Goal: Transaction & Acquisition: Purchase product/service

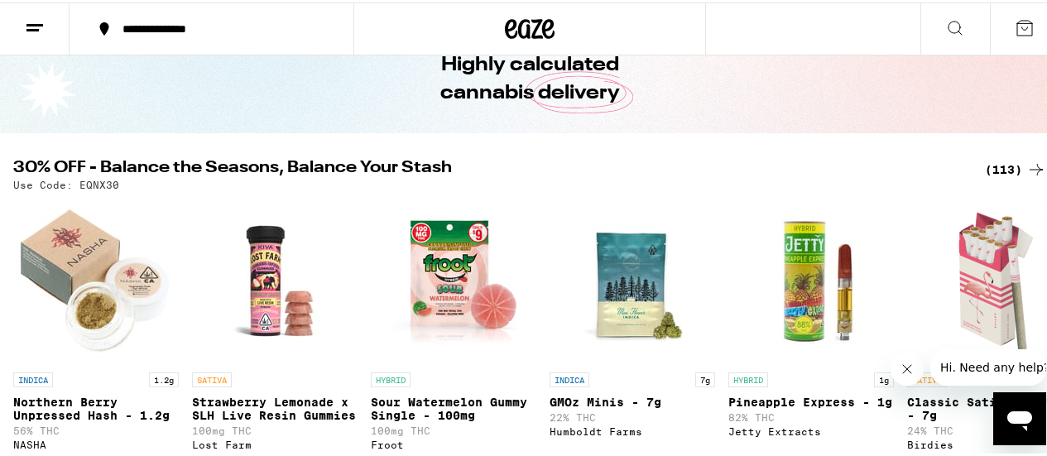
click at [1004, 161] on div "(113)" at bounding box center [1015, 167] width 61 height 20
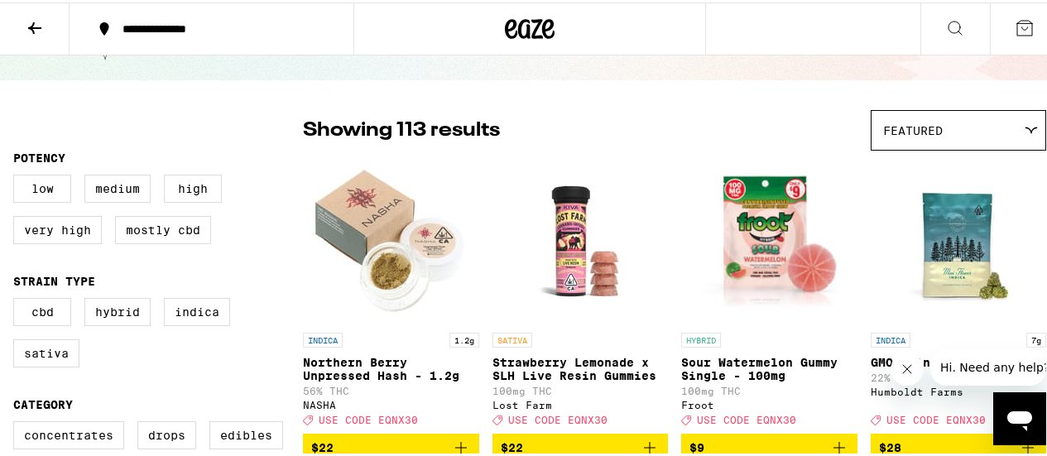
scroll to position [165, 0]
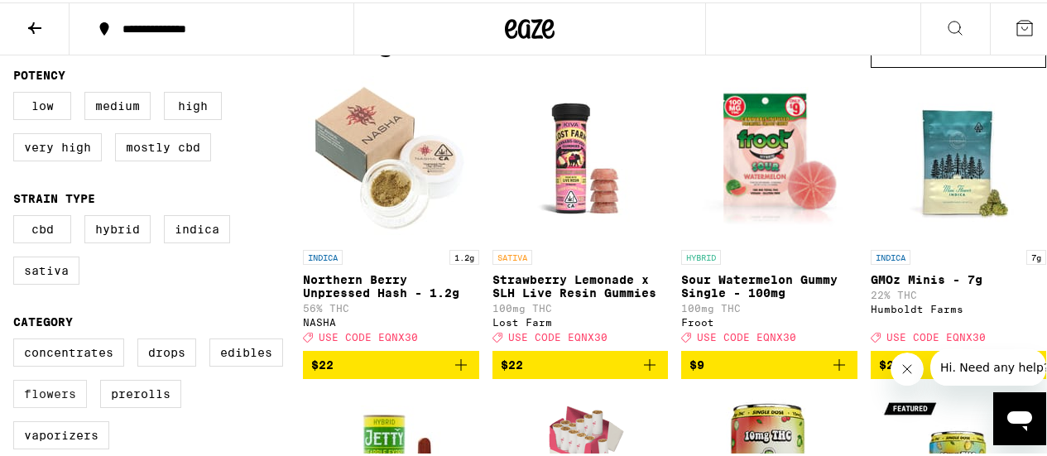
click at [74, 396] on label "Flowers" at bounding box center [50, 391] width 74 height 28
click at [17, 339] on input "Flowers" at bounding box center [17, 338] width 1 height 1
checkbox input "true"
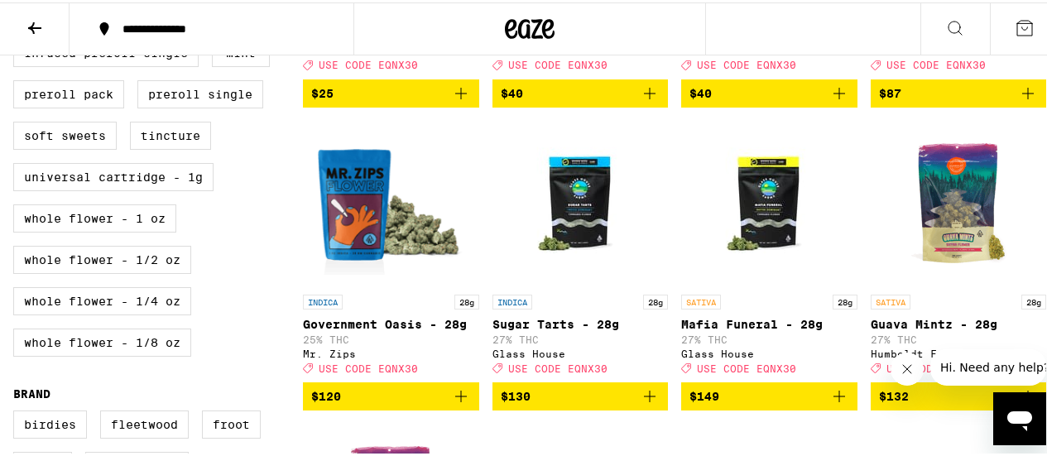
scroll to position [827, 0]
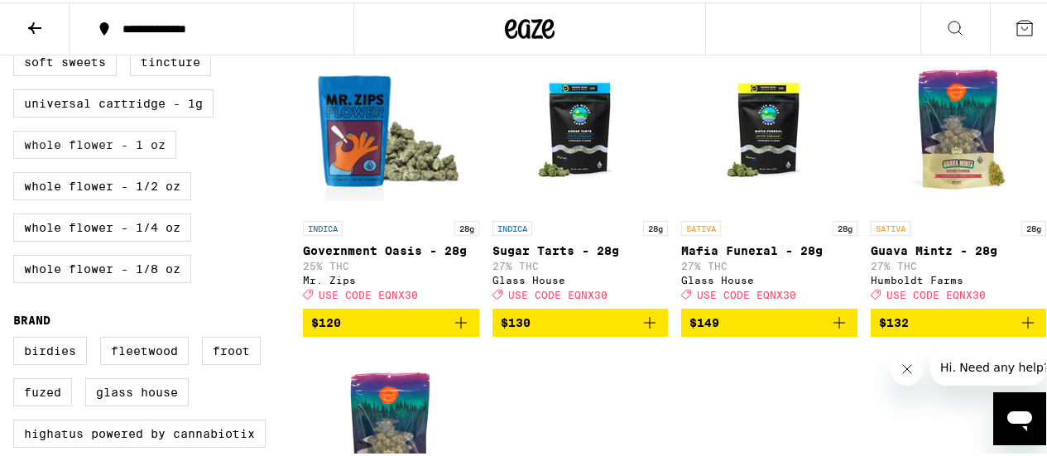
click at [106, 156] on label "Whole Flower - 1 oz" at bounding box center [94, 142] width 163 height 28
checkbox input "true"
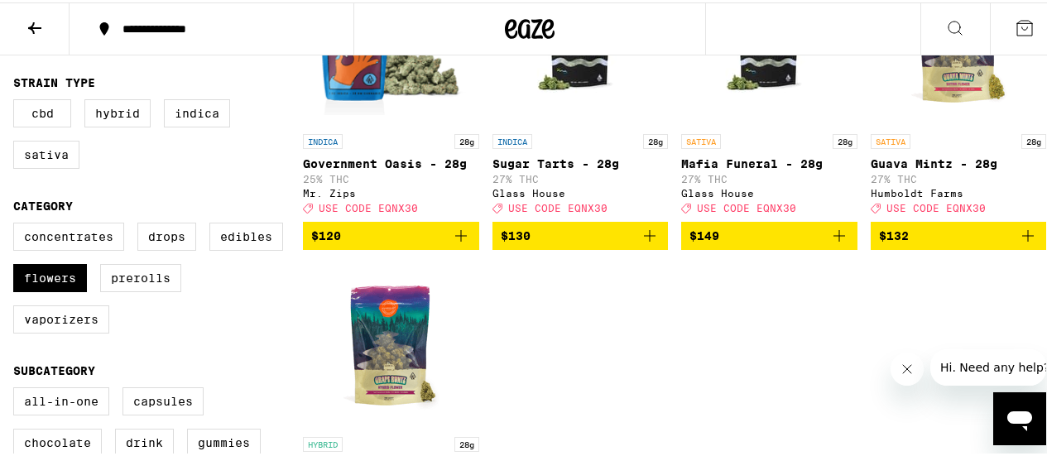
scroll to position [128, 0]
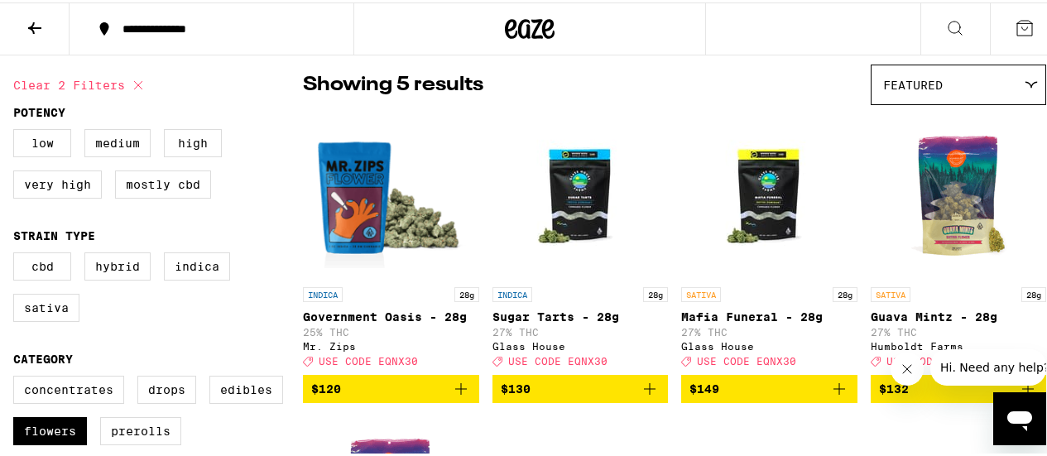
click at [837, 396] on icon "Add to bag" at bounding box center [839, 387] width 20 height 20
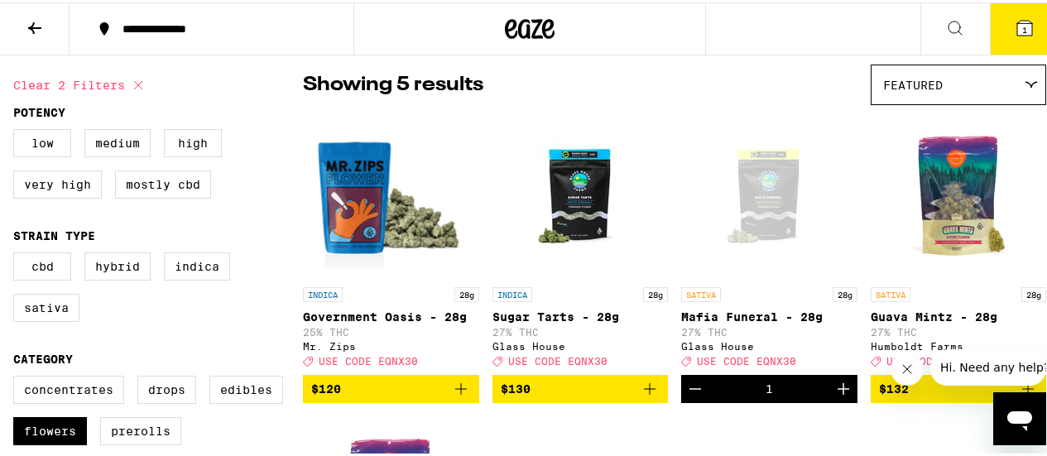
click at [1022, 24] on span "1" at bounding box center [1024, 27] width 5 height 10
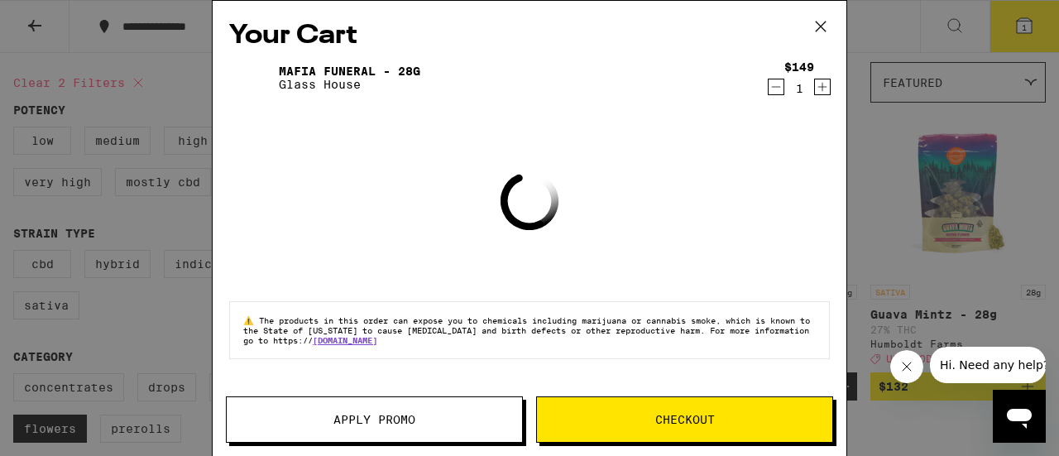
click at [366, 434] on button "Apply Promo" at bounding box center [374, 419] width 297 height 46
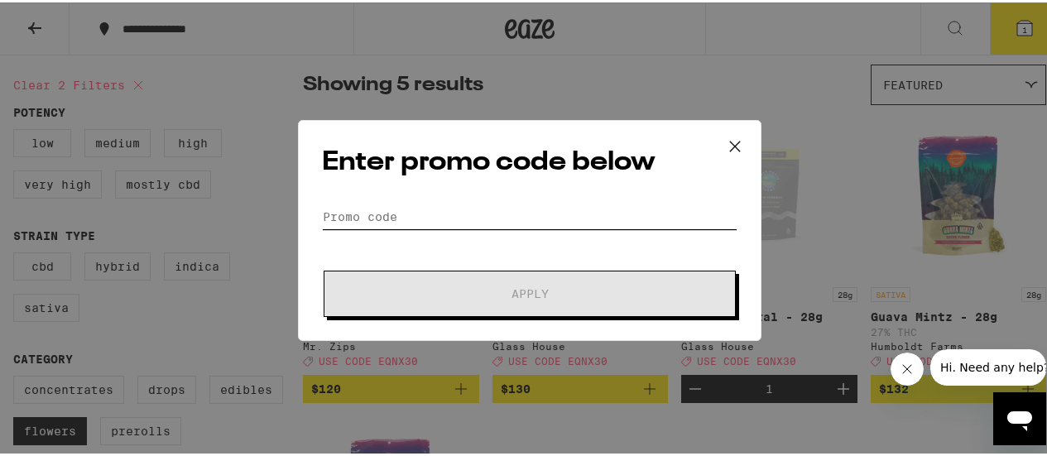
click at [396, 223] on input "Promo Code" at bounding box center [529, 214] width 415 height 25
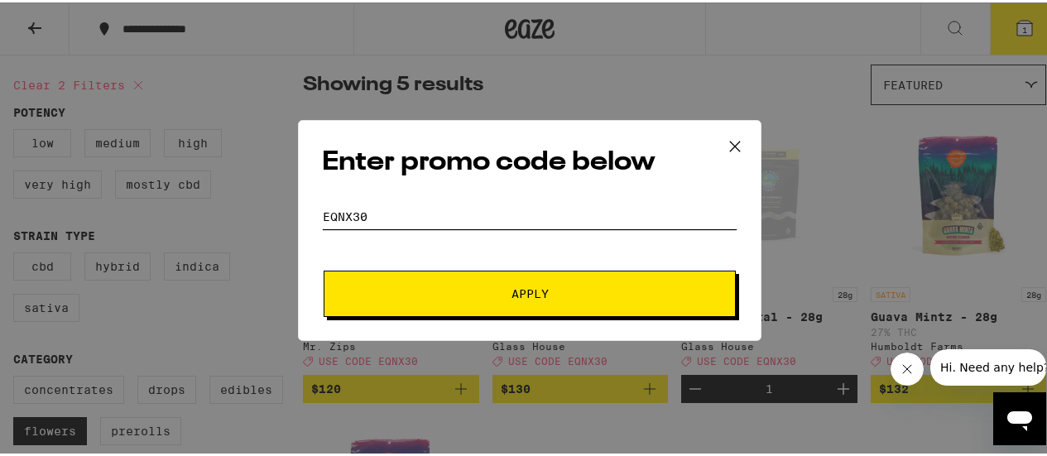
type input "eqnx30"
click at [498, 300] on button "Apply" at bounding box center [530, 291] width 412 height 46
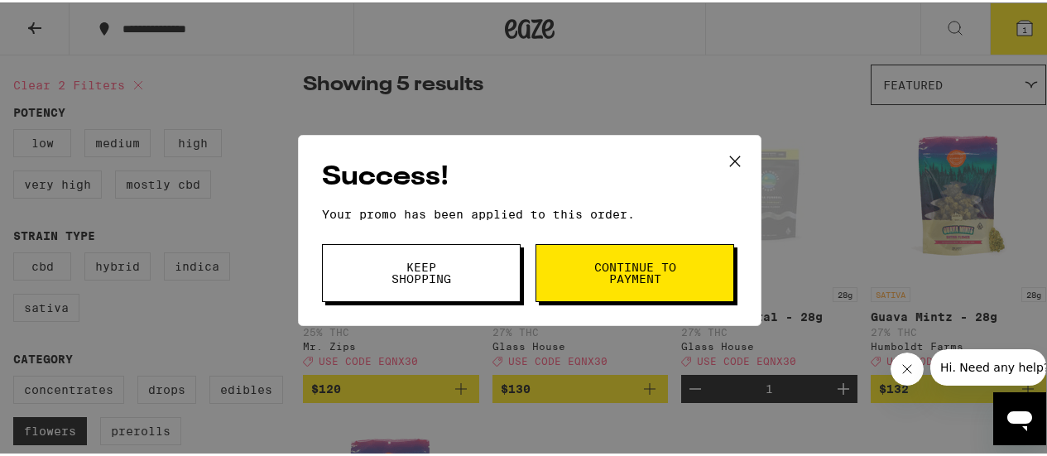
click at [627, 273] on span "Continue to payment" at bounding box center [634, 270] width 84 height 23
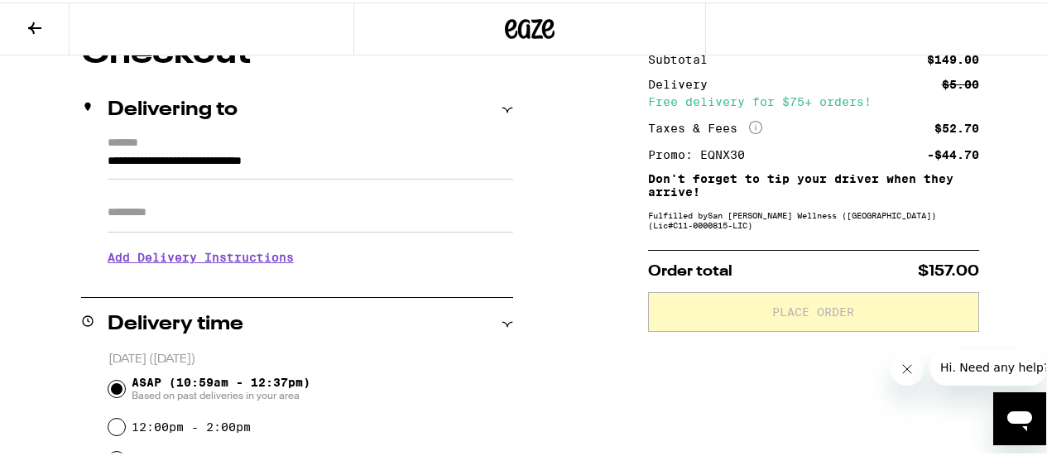
scroll to position [414, 0]
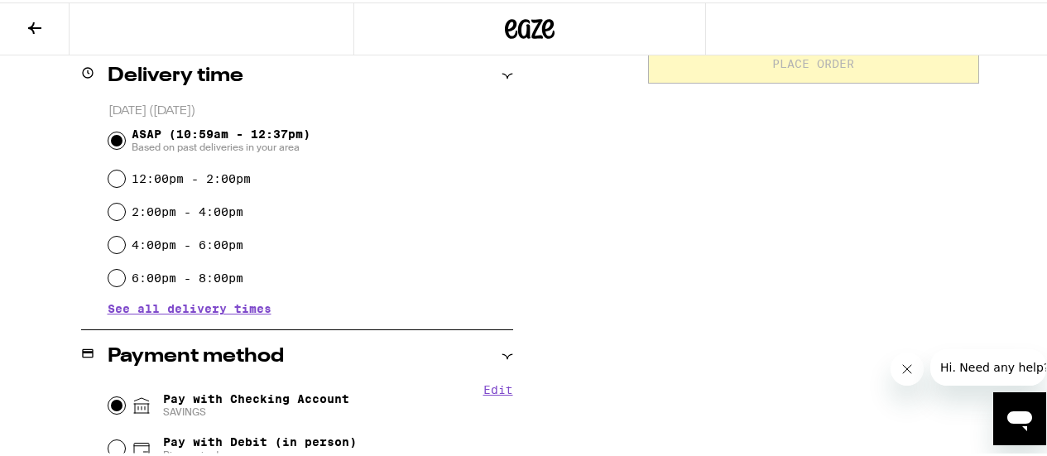
click at [118, 406] on input "Pay with Checking Account SAVINGS" at bounding box center [116, 403] width 17 height 17
radio input "true"
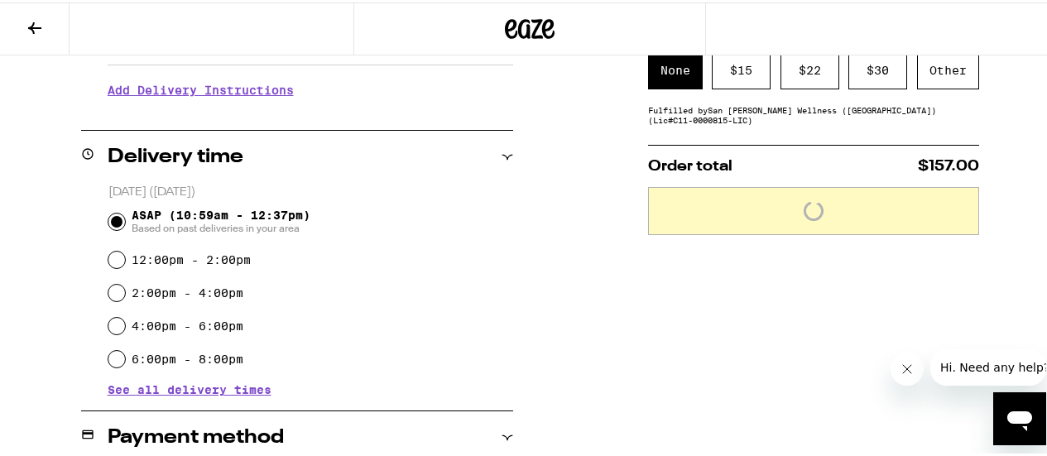
scroll to position [331, 0]
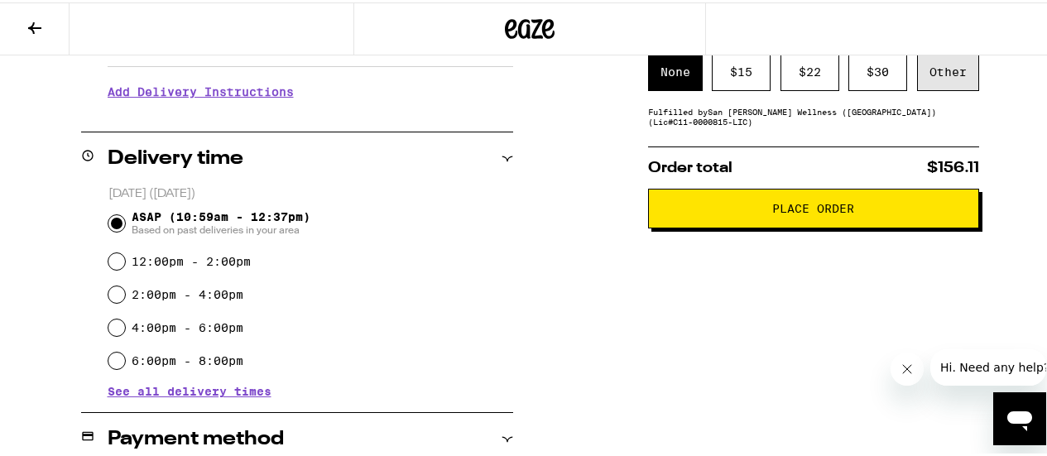
click at [942, 78] on div "Other" at bounding box center [948, 69] width 62 height 38
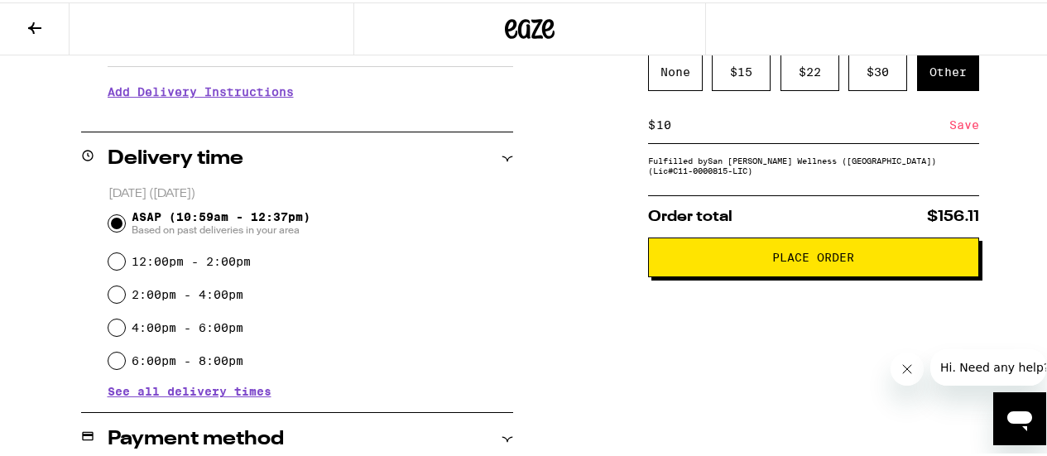
type input "10"
click at [962, 129] on div "Save" at bounding box center [964, 122] width 30 height 36
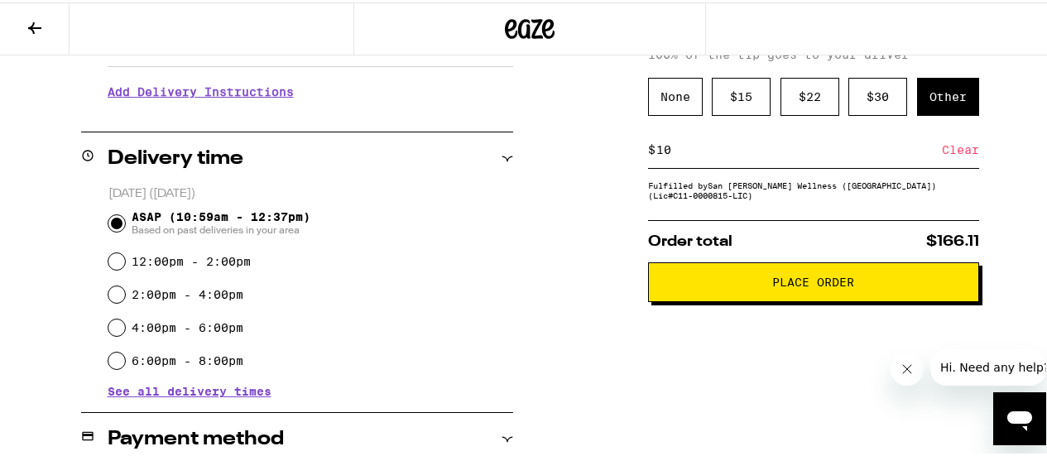
click at [784, 285] on span "Place Order" at bounding box center [813, 280] width 82 height 12
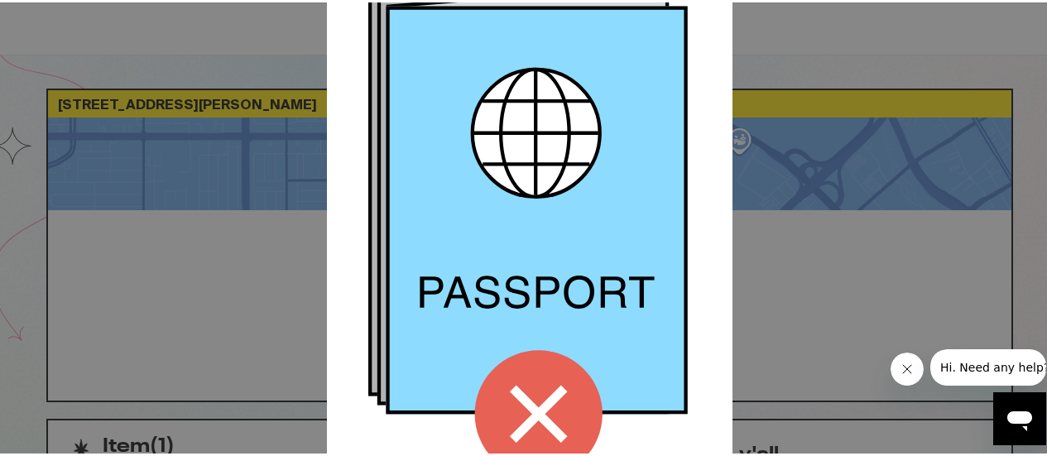
scroll to position [230, 0]
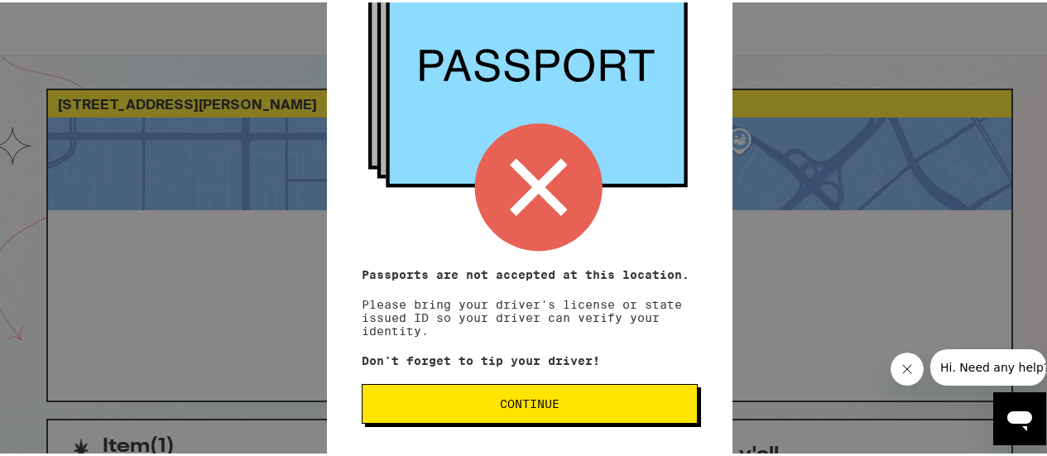
click at [482, 420] on button "Continue" at bounding box center [530, 401] width 336 height 40
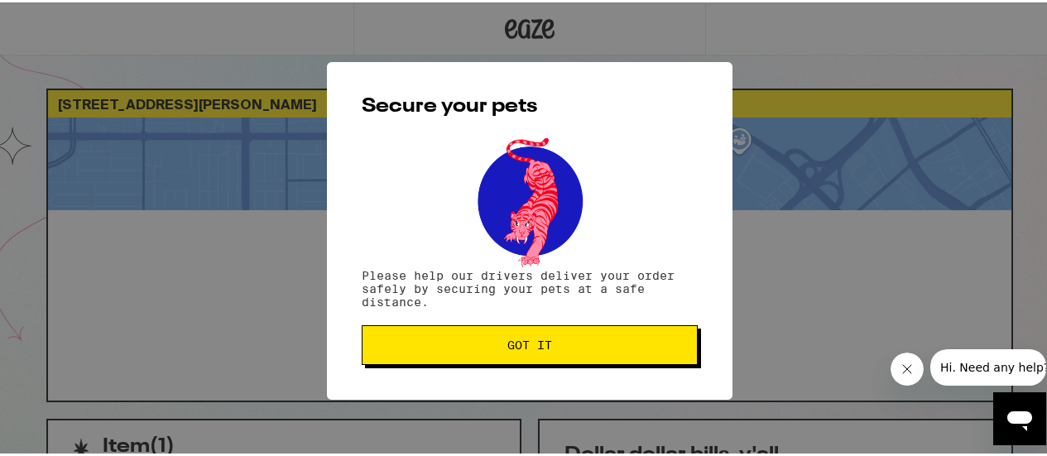
scroll to position [0, 0]
click at [496, 346] on span "Got it" at bounding box center [530, 343] width 308 height 12
